Goal: Task Accomplishment & Management: Complete application form

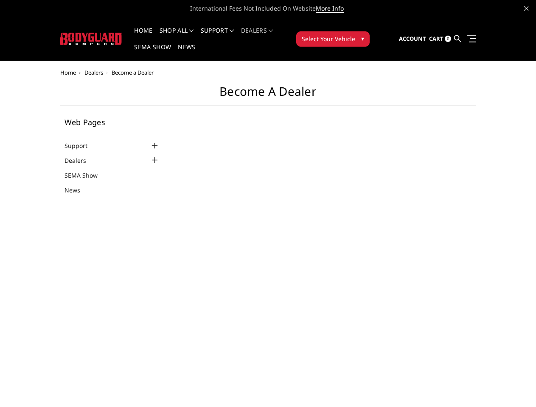
select select "US"
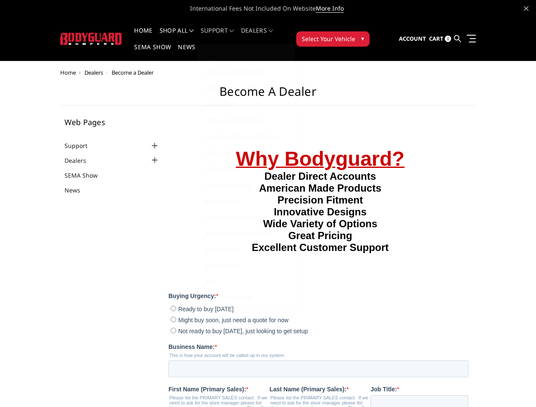
click at [229, 31] on li "Support FAQ Install Instructions Shipping Warranty Terms & Conditions Cancellat…" at bounding box center [217, 36] width 40 height 17
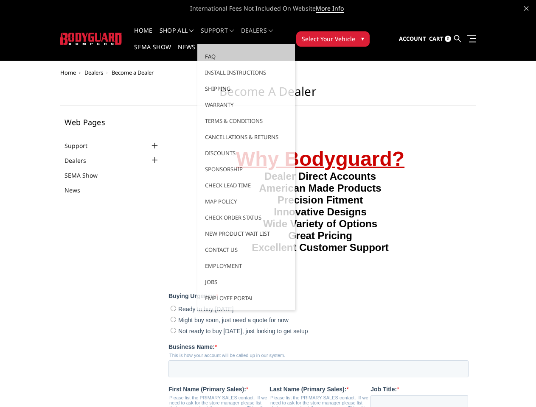
click at [228, 36] on li "Support FAQ Install Instructions Shipping Warranty Terms & Conditions Cancellat…" at bounding box center [217, 36] width 40 height 17
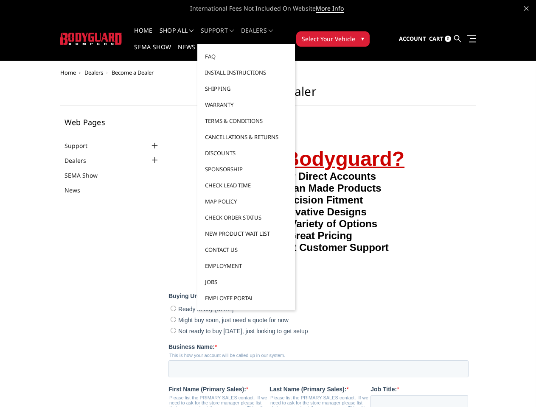
click at [355, 34] on span "Select Your Vehicle" at bounding box center [328, 38] width 53 height 9
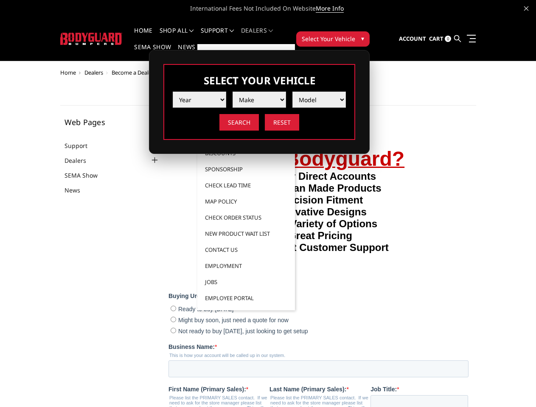
click at [355, 34] on span "Select Your Vehicle" at bounding box center [328, 38] width 53 height 9
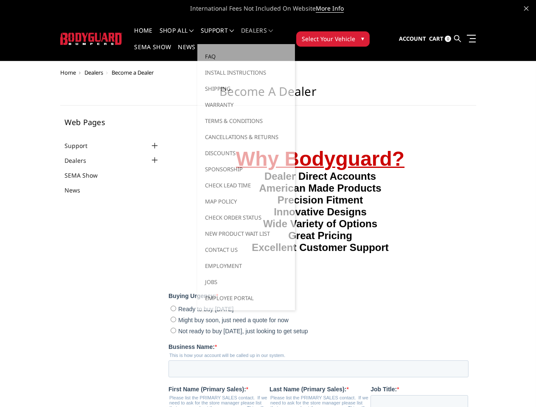
click at [150, 141] on div at bounding box center [155, 146] width 10 height 10
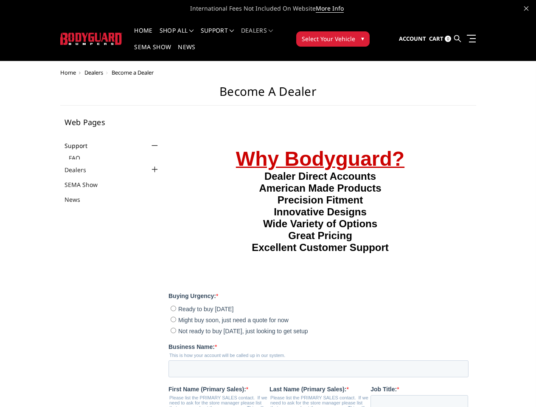
click at [96, 144] on ul "Support FAQ Install Instructions Shipping Warranty Terms & Conditions Cancellat…" at bounding box center [113, 172] width 96 height 63
